Goal: Transaction & Acquisition: Download file/media

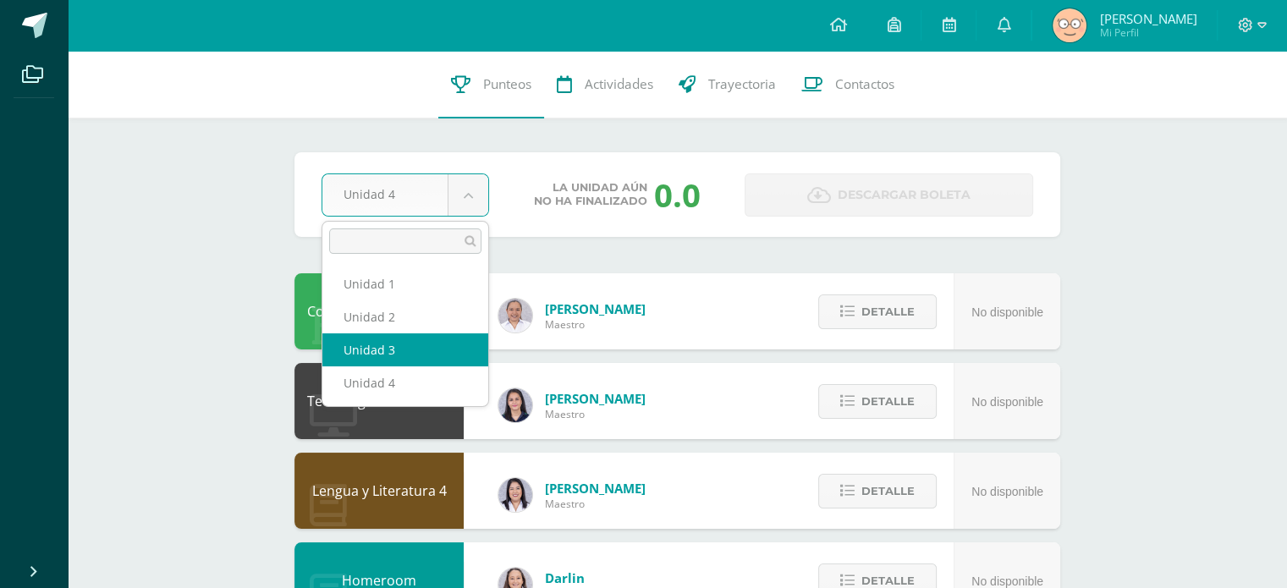
select select "Unidad 3"
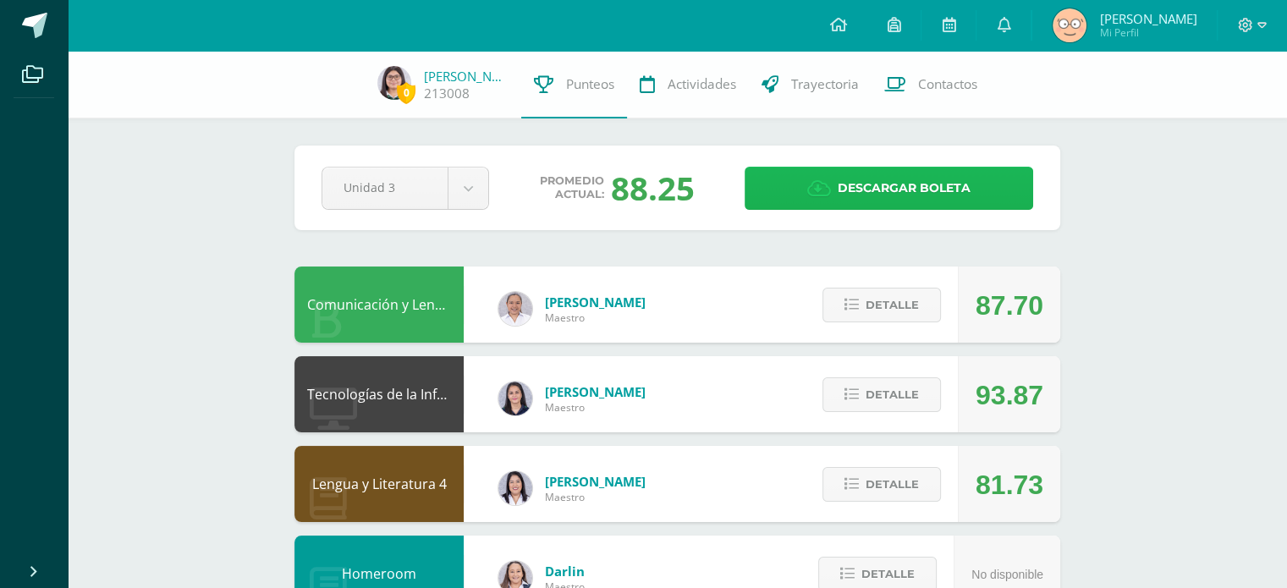
click at [849, 184] on span "Descargar boleta" at bounding box center [903, 187] width 133 height 41
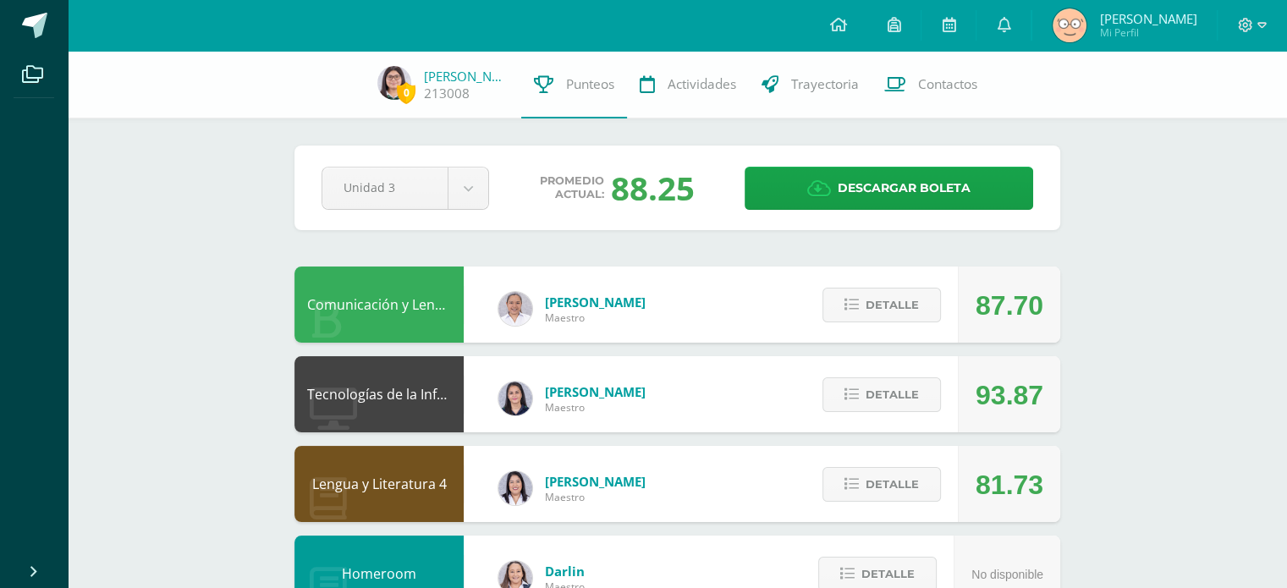
drag, startPoint x: 698, startPoint y: 189, endPoint x: 612, endPoint y: 181, distance: 85.8
drag, startPoint x: 612, startPoint y: 181, endPoint x: 1031, endPoint y: 317, distance: 440.3
drag, startPoint x: 1031, startPoint y: 317, endPoint x: 1076, endPoint y: 338, distance: 49.6
drag, startPoint x: 1076, startPoint y: 338, endPoint x: 1140, endPoint y: 348, distance: 65.0
